Goal: Find specific page/section: Find specific page/section

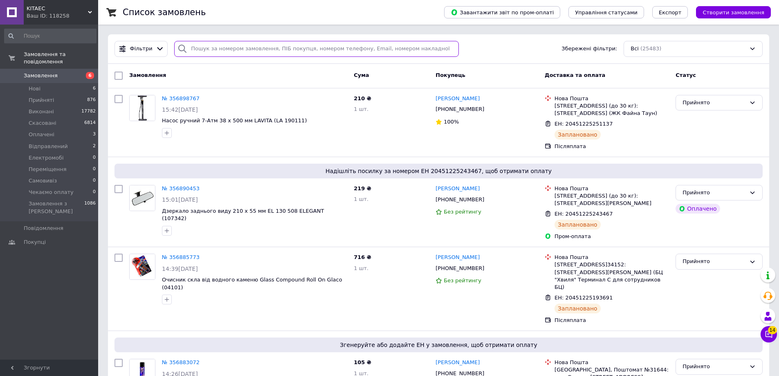
click at [227, 50] on input "search" at bounding box center [316, 49] width 285 height 16
paste input "356907211"
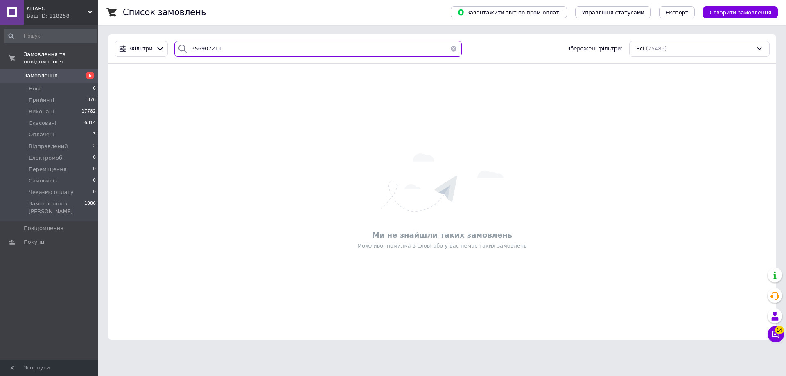
type input "356907211"
click at [91, 11] on icon at bounding box center [90, 12] width 4 height 4
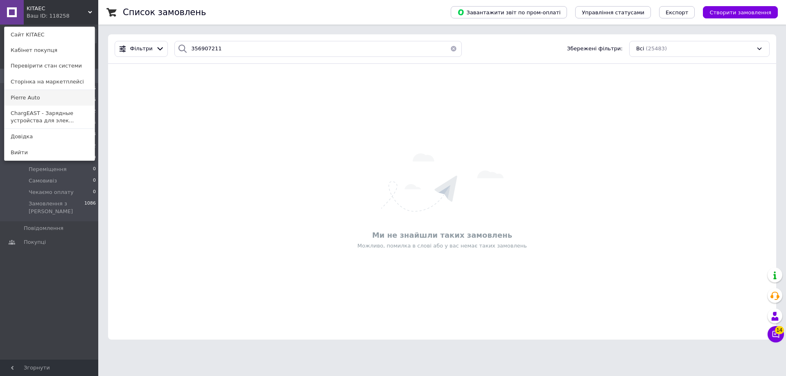
click at [54, 97] on link "Pierre Auto" at bounding box center [50, 98] width 90 height 16
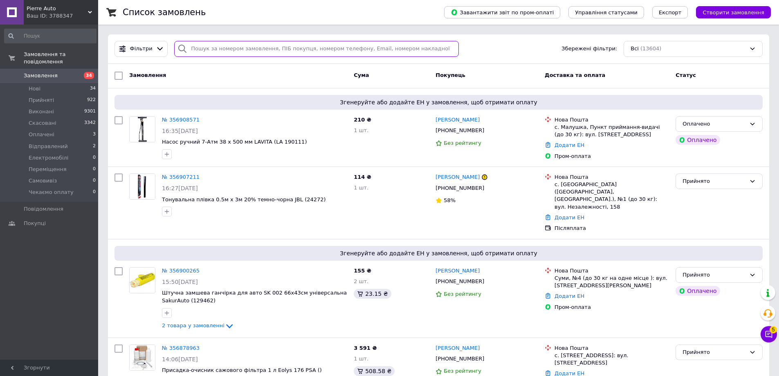
click at [215, 46] on input "search" at bounding box center [316, 49] width 285 height 16
paste input "356907211"
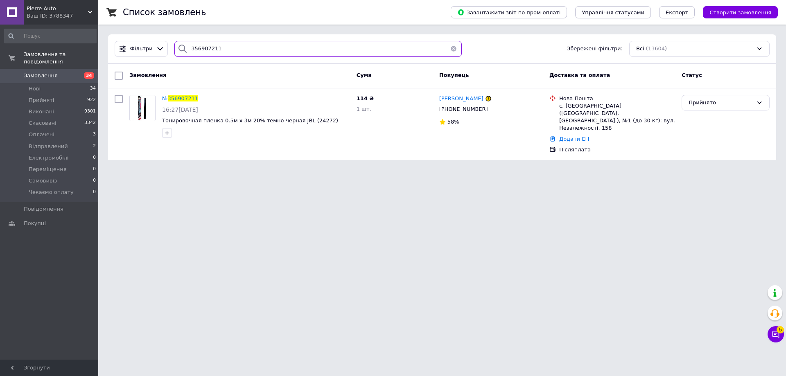
type input "356907211"
click at [482, 170] on html "Pierre Auto Ваш ID: 3788347 Сайт Pierre Auto Кабінет покупця Перевірити стан си…" at bounding box center [393, 85] width 786 height 170
